Goal: Complete application form: Complete application form

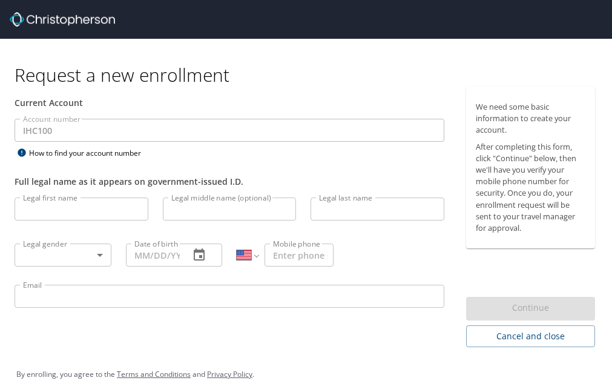
select select "US"
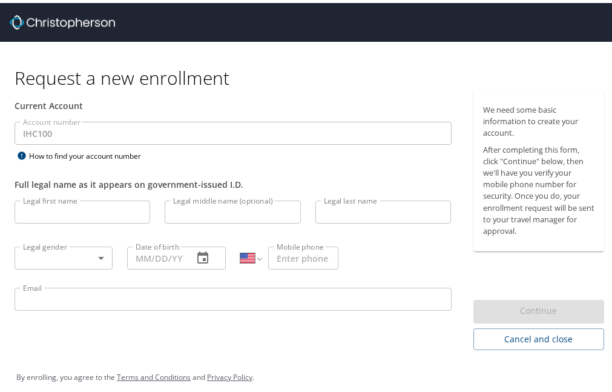
click at [116, 212] on input "Legal first name" at bounding box center [83, 208] width 136 height 23
type input "[PERSON_NAME]"
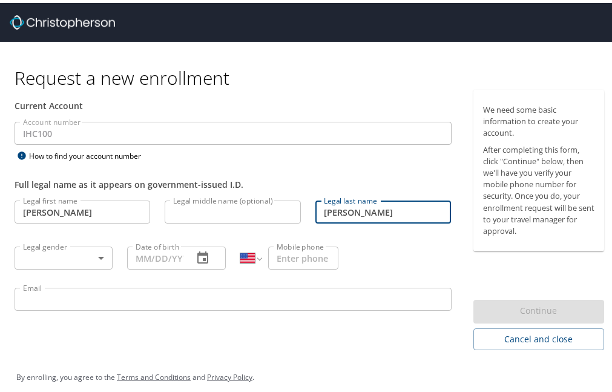
type input "[PERSON_NAME]"
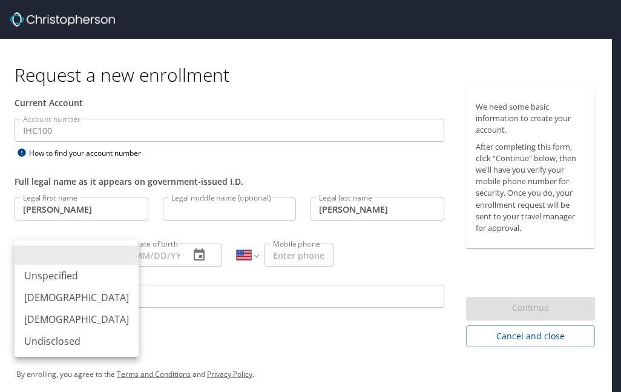
drag, startPoint x: 100, startPoint y: 257, endPoint x: 96, endPoint y: 252, distance: 6.9
click at [99, 254] on body "Request a new enrollment Current Account Account number IHC100 Account number H…" at bounding box center [310, 196] width 621 height 392
click at [71, 316] on li "[DEMOGRAPHIC_DATA]" at bounding box center [77, 319] width 124 height 22
type input "[DEMOGRAPHIC_DATA]"
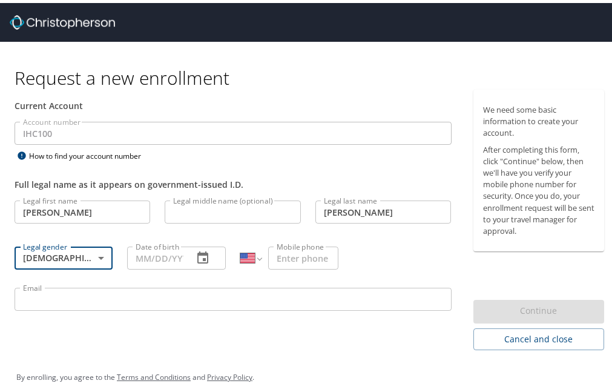
click at [155, 256] on input "Date of birth" at bounding box center [155, 254] width 56 height 23
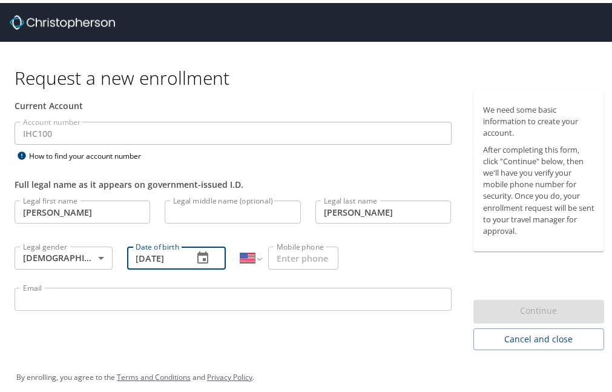
scroll to position [0, 1]
type input "[DATE]"
click at [283, 254] on input "Mobile phone" at bounding box center [303, 254] width 70 height 23
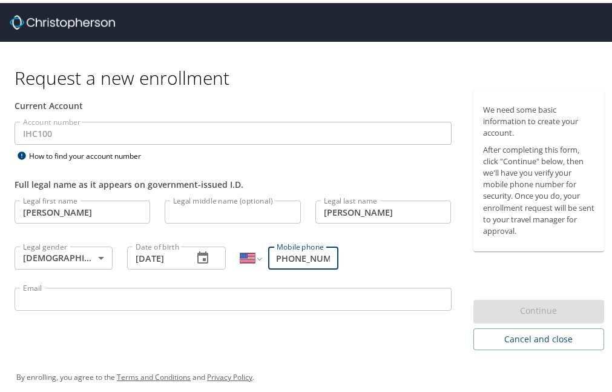
scroll to position [0, 8]
type input "[PHONE_NUMBER]"
click at [211, 297] on input "Email" at bounding box center [233, 296] width 437 height 23
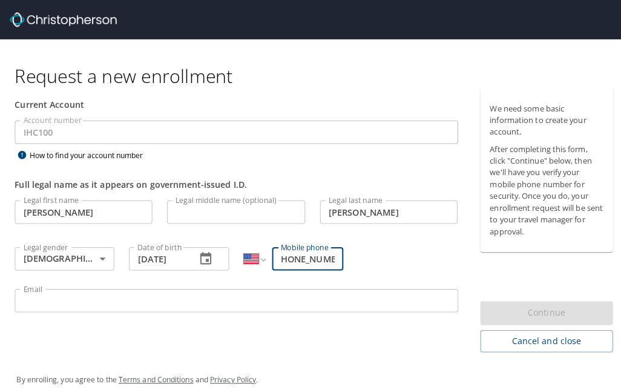
scroll to position [0, 0]
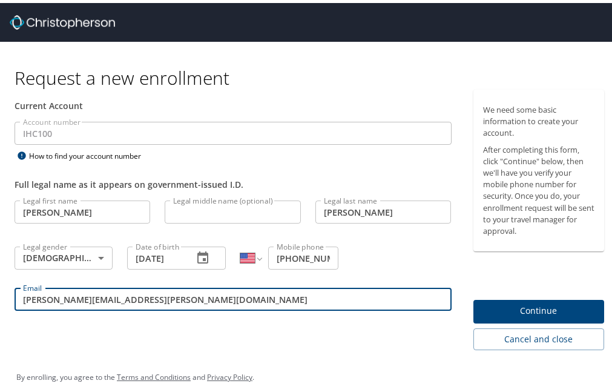
type input "[PERSON_NAME][EMAIL_ADDRESS][PERSON_NAME][DOMAIN_NAME]"
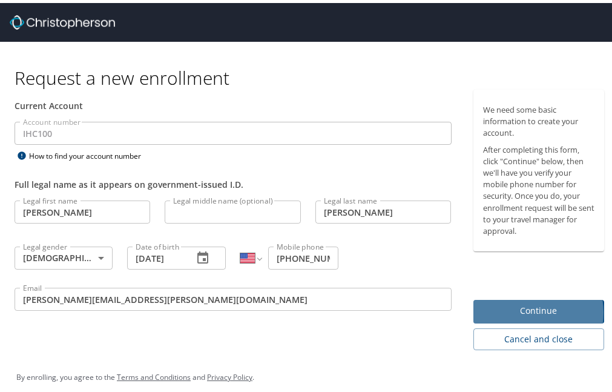
click at [518, 309] on span "Continue" at bounding box center [539, 307] width 112 height 15
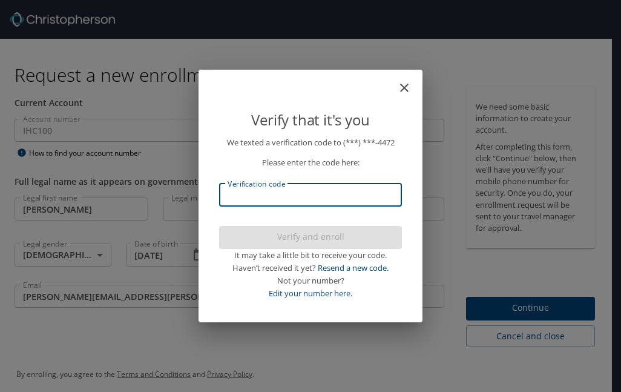
click at [244, 197] on input "Verification code" at bounding box center [310, 194] width 183 height 23
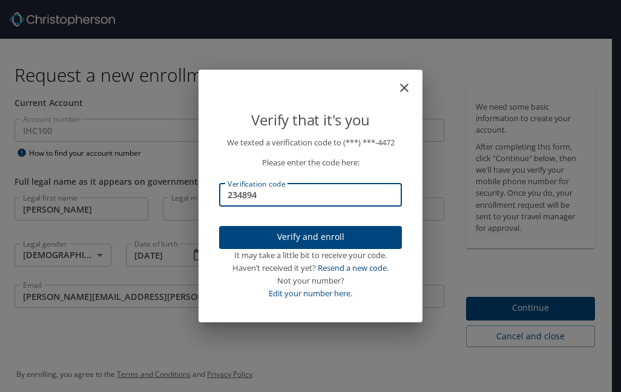
type input "234894"
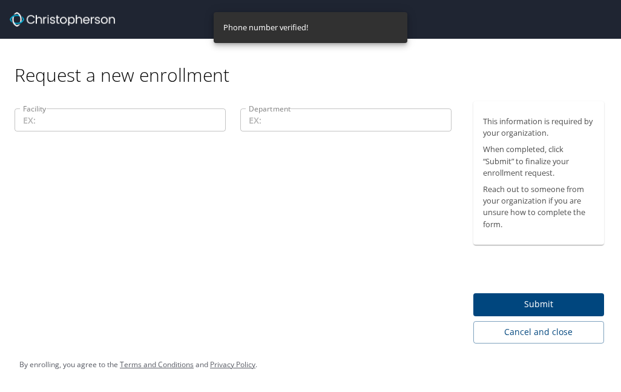
click at [169, 125] on input "Facility" at bounding box center [120, 119] width 211 height 23
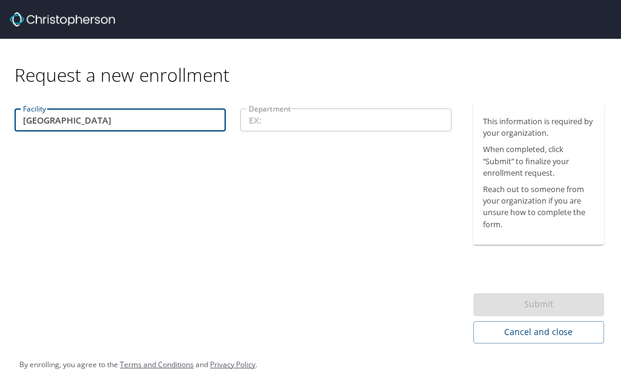
click at [272, 121] on input "Department" at bounding box center [345, 119] width 211 height 23
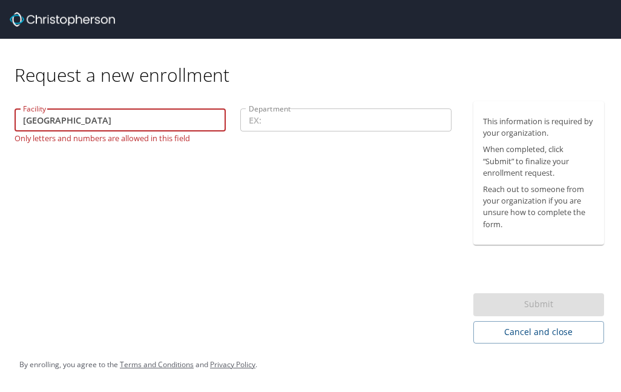
drag, startPoint x: 158, startPoint y: 121, endPoint x: 5, endPoint y: 121, distance: 153.1
click at [5, 121] on div "Facility Primary Children's Hospital Facility Only letters and numbers are allo…" at bounding box center [233, 222] width 466 height 242
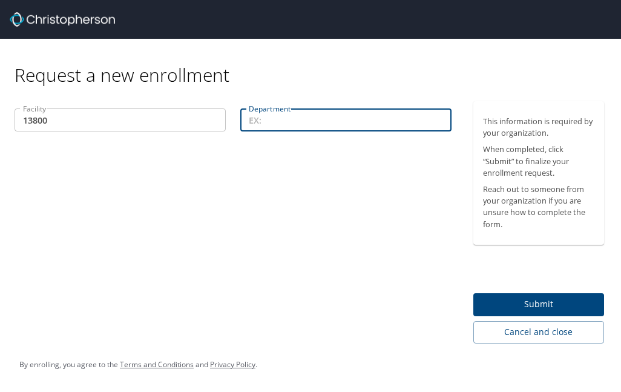
click at [263, 120] on input "Department" at bounding box center [345, 119] width 211 height 23
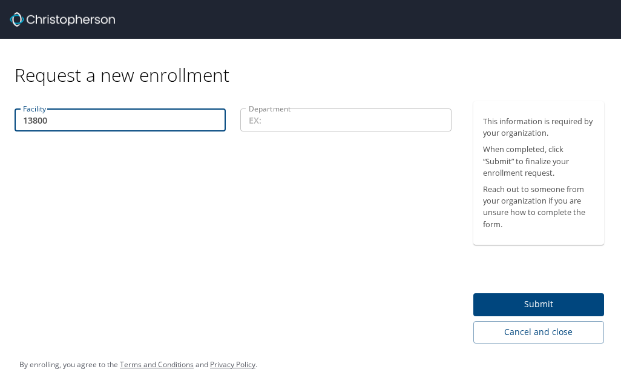
drag, startPoint x: 40, startPoint y: 120, endPoint x: -23, endPoint y: 117, distance: 63.0
click at [0, 117] on html "Request a new enrollment Facility 13800 Facility Department Department This inf…" at bounding box center [310, 196] width 621 height 392
type input "11000"
click at [272, 123] on input "Department" at bounding box center [345, 119] width 211 height 23
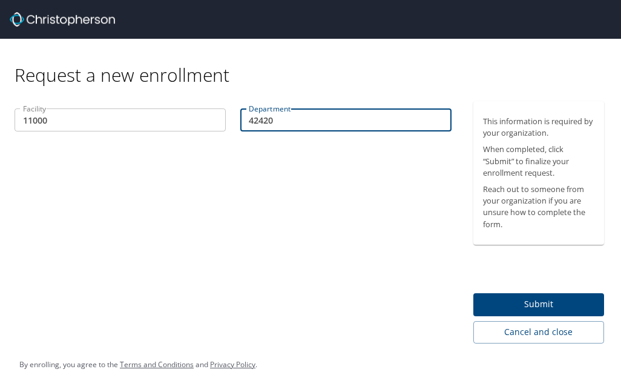
type input "42420"
click at [546, 306] on span "Submit" at bounding box center [539, 304] width 112 height 15
